Goal: Communication & Community: Ask a question

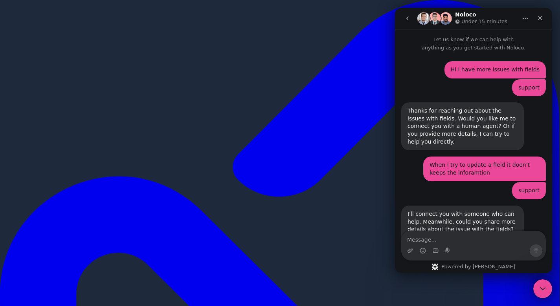
scroll to position [94, 0]
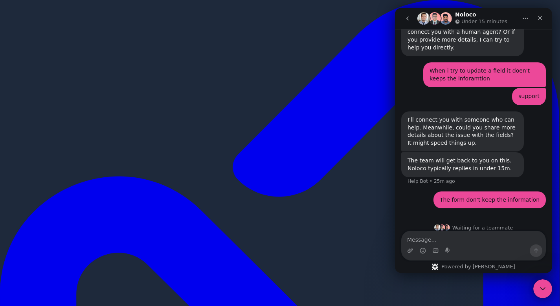
click at [472, 243] on textarea "Message…" at bounding box center [473, 237] width 144 height 13
type textarea "hi?"
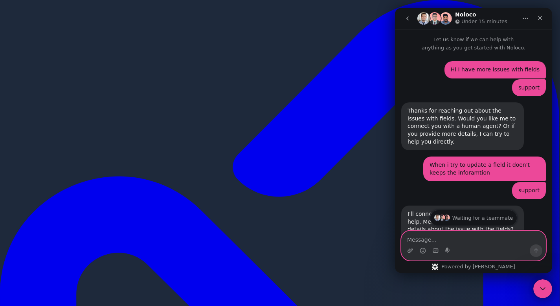
scroll to position [112, 0]
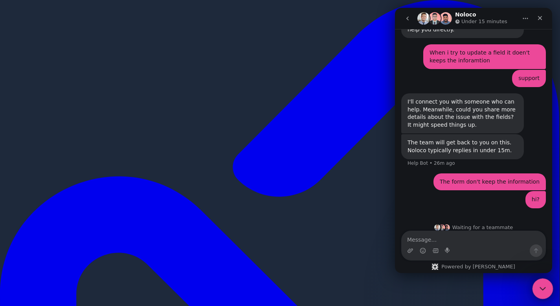
click at [537, 295] on div "Close Intercom Messenger" at bounding box center [541, 287] width 19 height 19
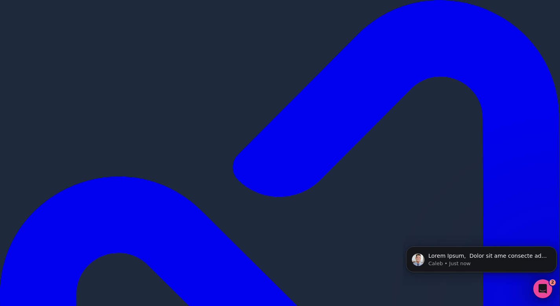
scroll to position [400, 0]
click at [523, 264] on p "Caleb • Just now" at bounding box center [487, 263] width 119 height 7
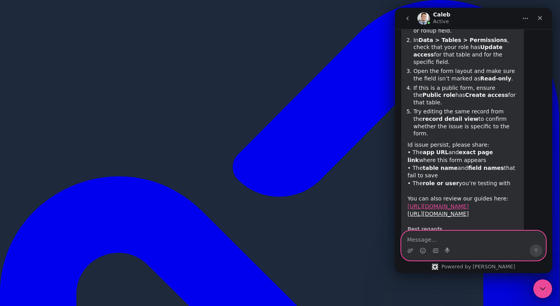
scroll to position [413, 0]
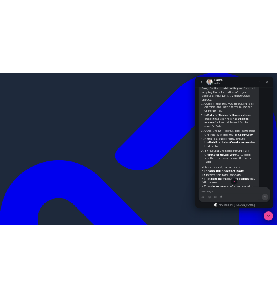
scroll to position [364, 0]
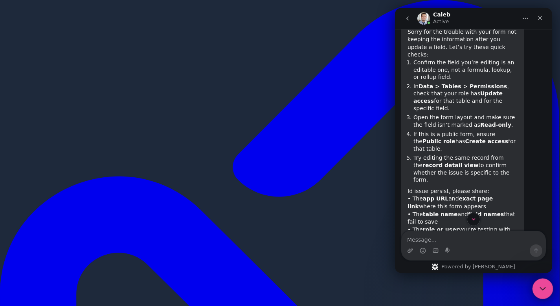
click at [540, 285] on icon "Close Intercom Messenger" at bounding box center [540, 287] width 9 height 9
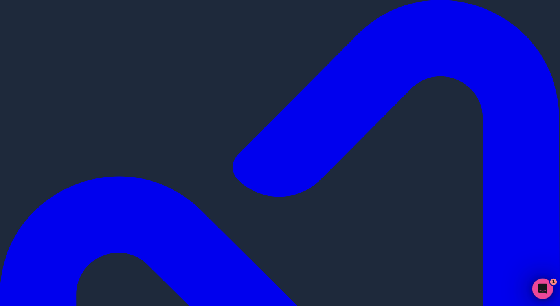
drag, startPoint x: 536, startPoint y: 287, endPoint x: 546, endPoint y: 283, distance: 10.7
click at [535, 287] on div "Open Intercom Messenger" at bounding box center [541, 288] width 26 height 26
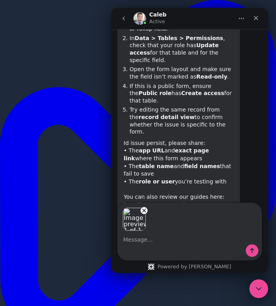
scroll to position [428, 0]
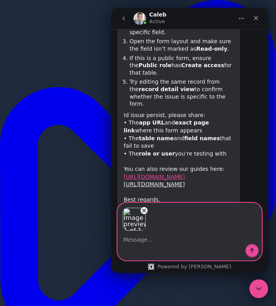
click at [249, 253] on icon "Send a message…" at bounding box center [252, 250] width 6 height 6
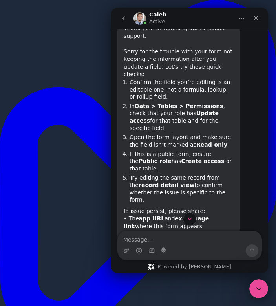
scroll to position [333, 0]
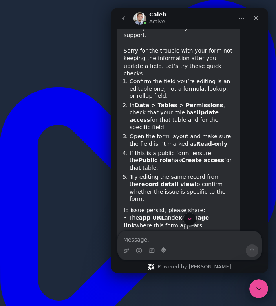
click at [172, 235] on textarea "Message…" at bounding box center [190, 237] width 144 height 13
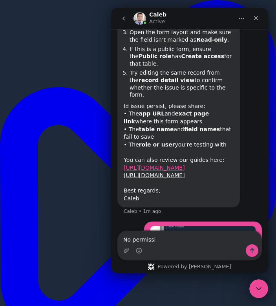
scroll to position [443, 0]
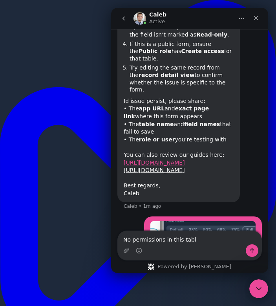
type textarea "No permissions in this table"
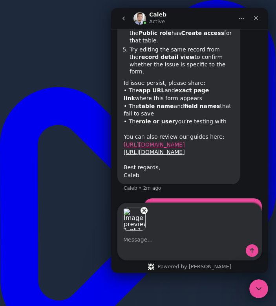
scroll to position [489, 0]
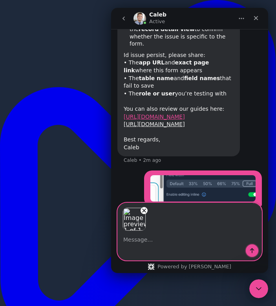
click at [254, 248] on icon "Send a message…" at bounding box center [252, 250] width 6 height 6
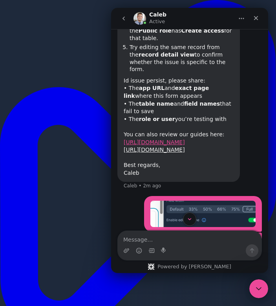
scroll to position [464, 0]
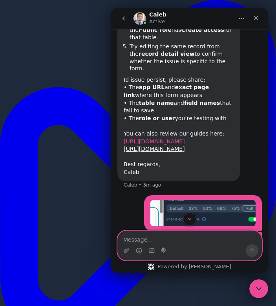
paste textarea "[URL][DOMAIN_NAME]"
type textarea "[URL][DOMAIN_NAME]"
click at [251, 253] on icon "Send a message…" at bounding box center [252, 250] width 6 height 6
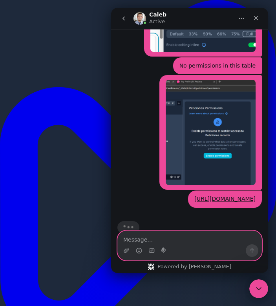
scroll to position [639, 0]
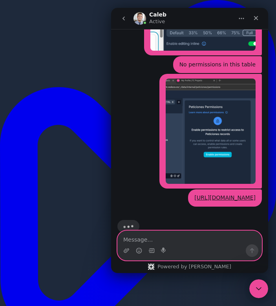
click at [142, 238] on textarea "Message…" at bounding box center [190, 237] width 144 height 13
paste textarea "[URL][DOMAIN_NAME]"
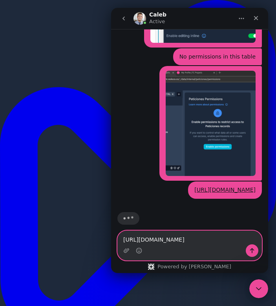
type textarea "[URL][DOMAIN_NAME]"
click at [251, 249] on icon "Send a message…" at bounding box center [252, 250] width 6 height 6
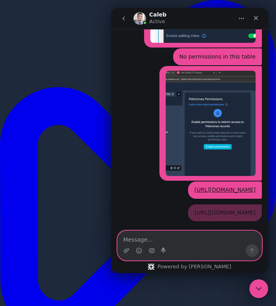
scroll to position [665, 0]
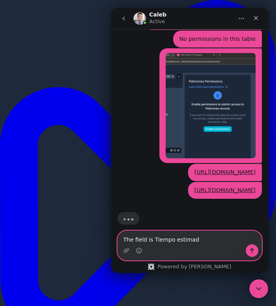
type textarea "The field is Tiempo estimado"
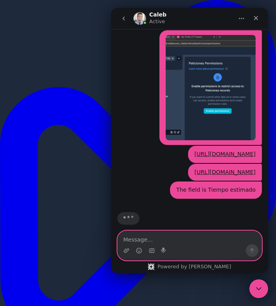
scroll to position [653, 0]
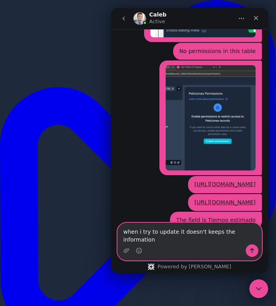
type textarea "when i try to update it doesn't keeps the informations"
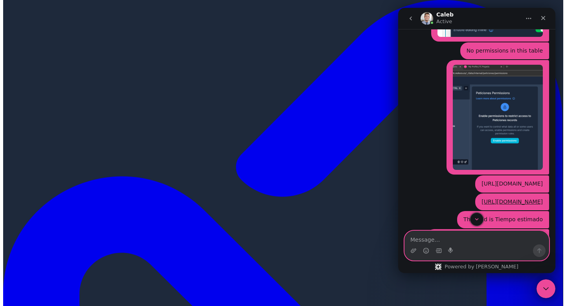
scroll to position [678, 0]
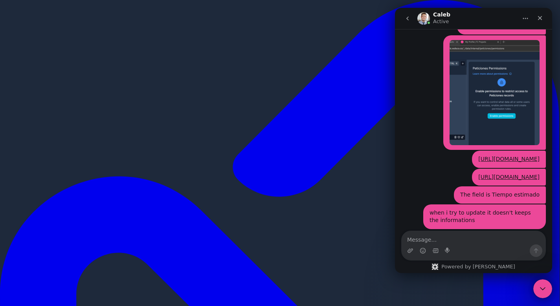
click at [542, 295] on div "Close Intercom Messenger" at bounding box center [541, 287] width 19 height 19
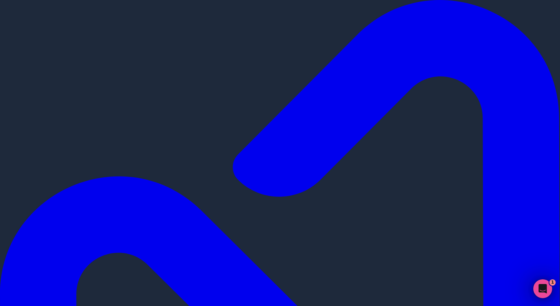
click at [443, 110] on link "Open in studio" at bounding box center [424, 109] width 37 height 7
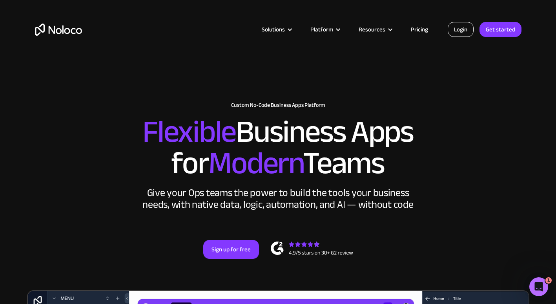
click at [458, 31] on link "Login" at bounding box center [461, 29] width 26 height 15
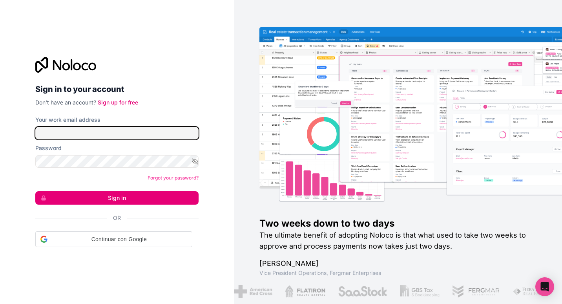
type input "[EMAIL_ADDRESS][DOMAIN_NAME]"
click at [478, 4] on div "Two weeks down to two days The ultimate benefit of adopting Noloco is that what…" at bounding box center [398, 152] width 328 height 304
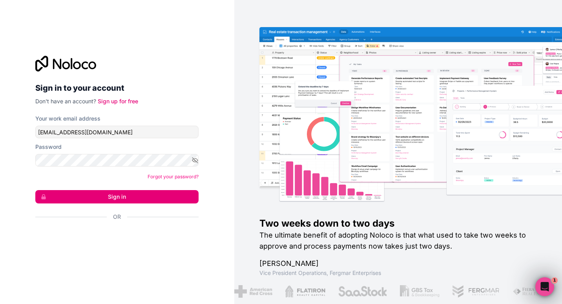
click at [114, 199] on button "Sign in" at bounding box center [116, 196] width 163 height 13
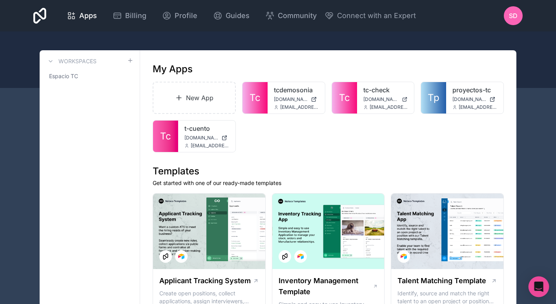
click at [543, 285] on div "Open Intercom Messenger" at bounding box center [539, 286] width 21 height 21
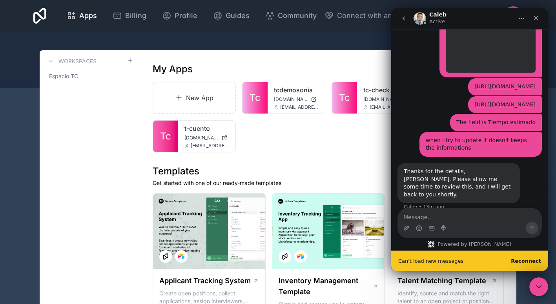
scroll to position [763, 0]
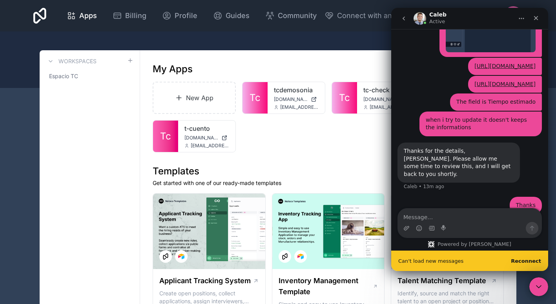
click at [531, 260] on b "Reconnect" at bounding box center [526, 261] width 30 height 6
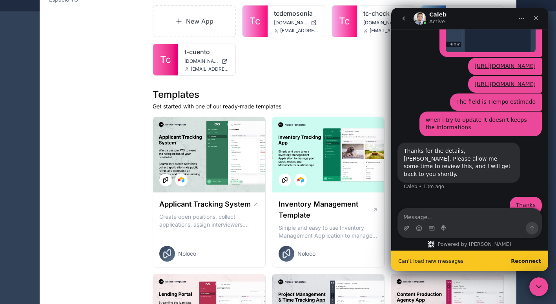
scroll to position [91, 0]
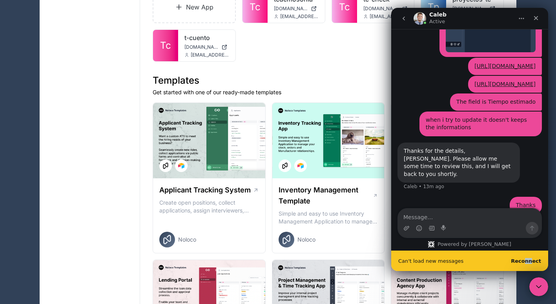
drag, startPoint x: 528, startPoint y: 255, endPoint x: 534, endPoint y: 262, distance: 9.2
click at [534, 262] on div "Can't load new messages Reconnect" at bounding box center [470, 261] width 157 height 20
click at [534, 262] on b "Reconnect" at bounding box center [526, 261] width 30 height 6
